Goal: Information Seeking & Learning: Learn about a topic

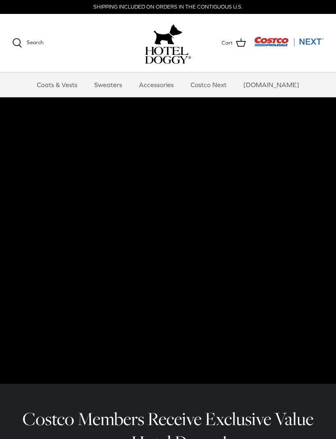
click at [165, 83] on link "Accessories" at bounding box center [156, 84] width 50 height 25
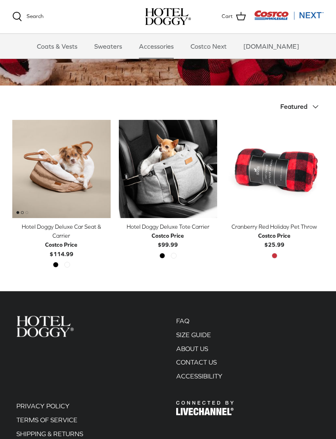
scroll to position [136, 0]
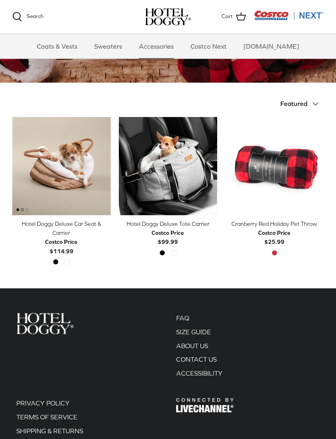
click at [57, 233] on div "Hotel Doggy Deluxe Car Seat & Carrier" at bounding box center [61, 228] width 98 height 18
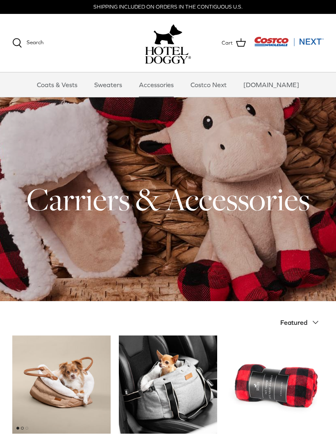
scroll to position [162, 0]
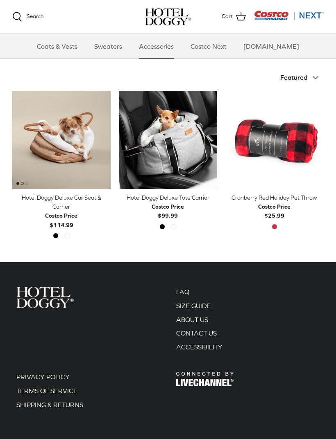
click at [141, 197] on div "Hotel Doggy Deluxe Tote Carrier" at bounding box center [168, 197] width 98 height 9
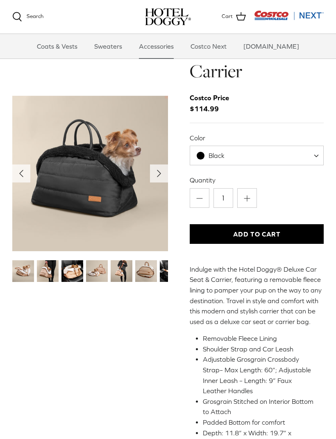
scroll to position [35, 0]
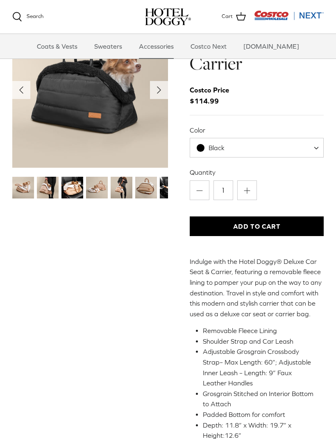
click at [48, 192] on img "Thumbnail Link" at bounding box center [48, 188] width 22 height 22
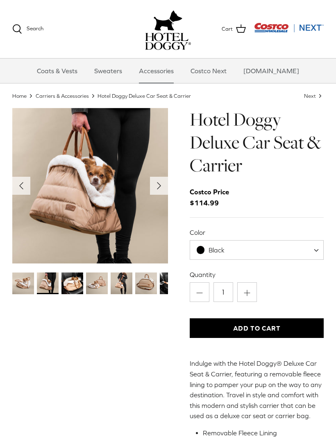
scroll to position [17, 0]
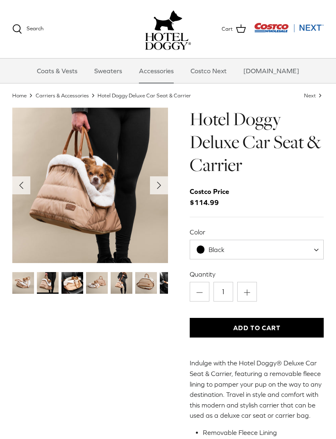
click at [72, 287] on img "Thumbnail Link" at bounding box center [72, 283] width 22 height 22
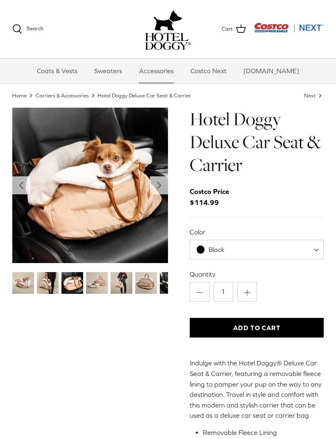
click at [105, 280] on img "Thumbnail Link" at bounding box center [97, 283] width 22 height 22
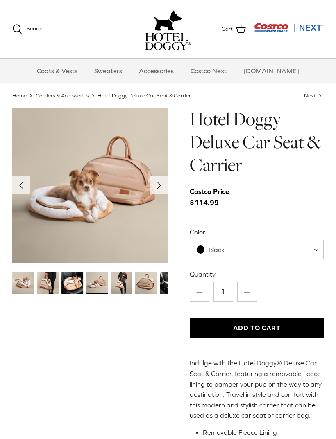
click at [149, 278] on img "Thumbnail Link" at bounding box center [146, 283] width 22 height 22
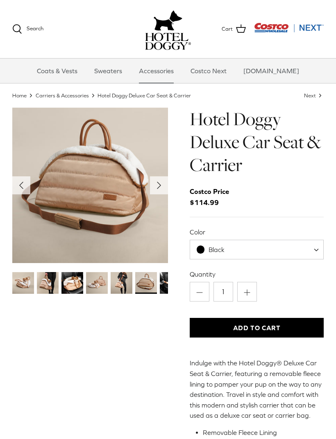
click at [116, 276] on img "Thumbnail Link" at bounding box center [122, 283] width 22 height 22
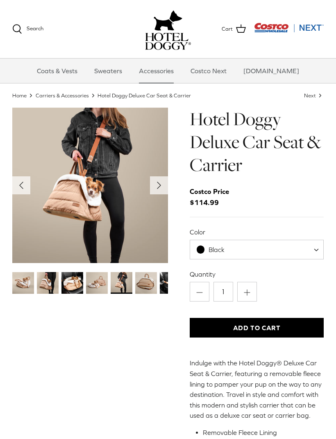
click at [100, 278] on img "Thumbnail Link" at bounding box center [97, 283] width 22 height 22
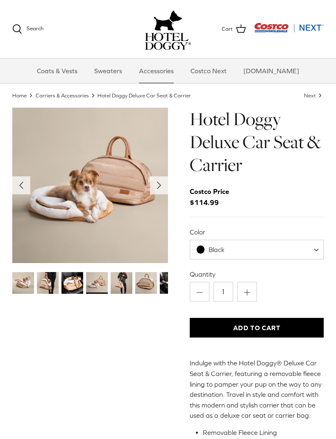
click at [77, 276] on img "Thumbnail Link" at bounding box center [72, 283] width 22 height 22
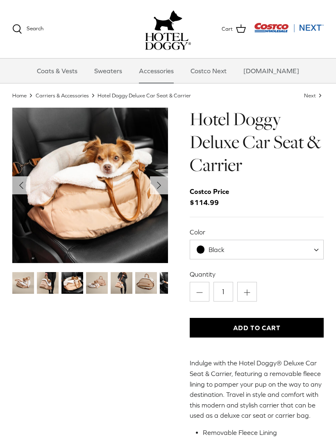
click at [157, 282] on img "Thumbnail Link" at bounding box center [146, 283] width 22 height 22
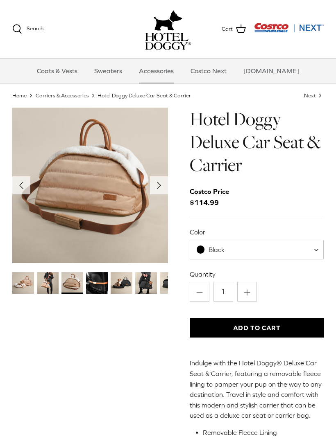
click at [141, 283] on img "Thumbnail Link" at bounding box center [146, 283] width 22 height 22
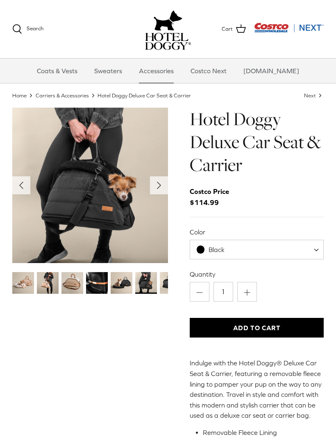
scroll to position [0, 0]
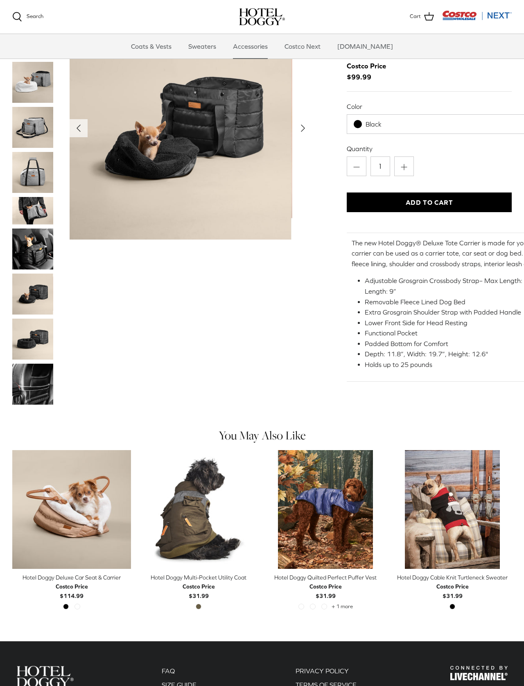
scroll to position [40, 0]
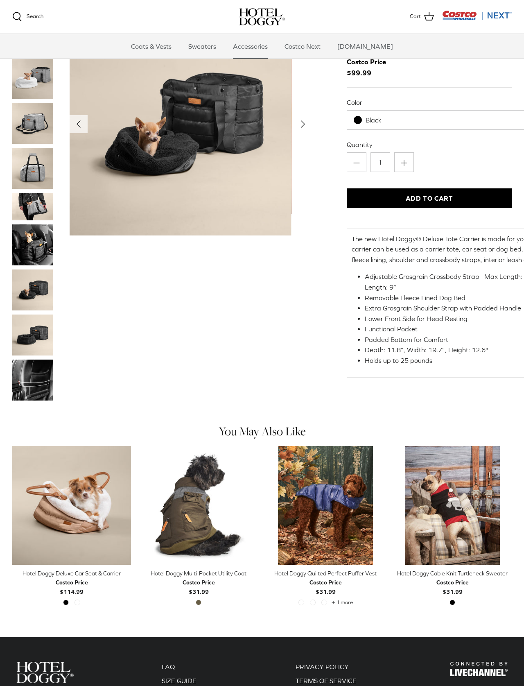
click at [33, 181] on img "Thumbnail Link" at bounding box center [32, 168] width 41 height 41
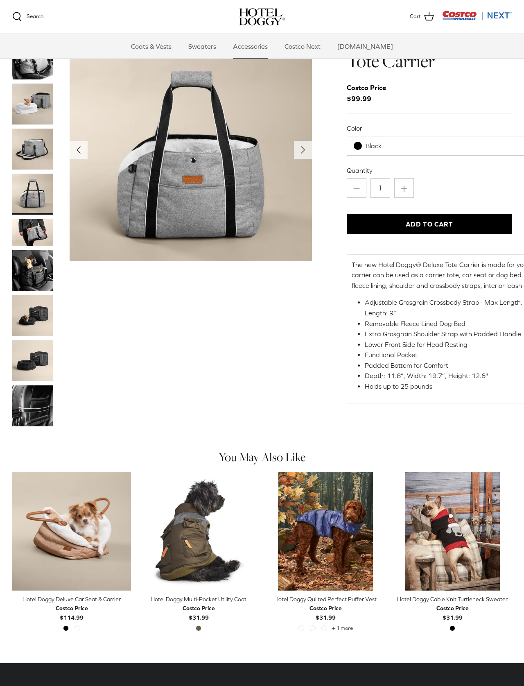
scroll to position [10, 0]
